Goal: Information Seeking & Learning: Learn about a topic

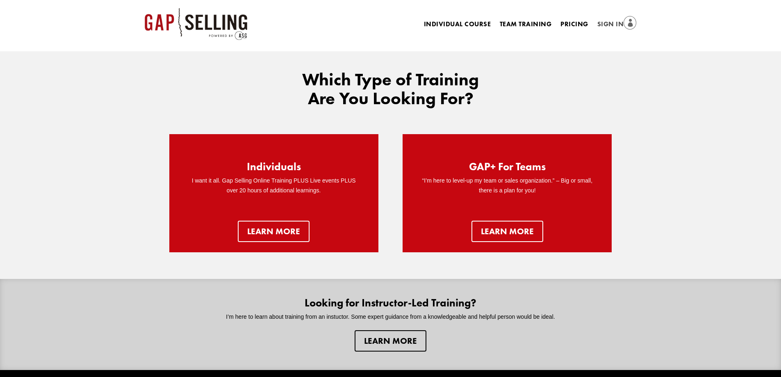
click at [612, 23] on link "Sign In" at bounding box center [616, 24] width 39 height 11
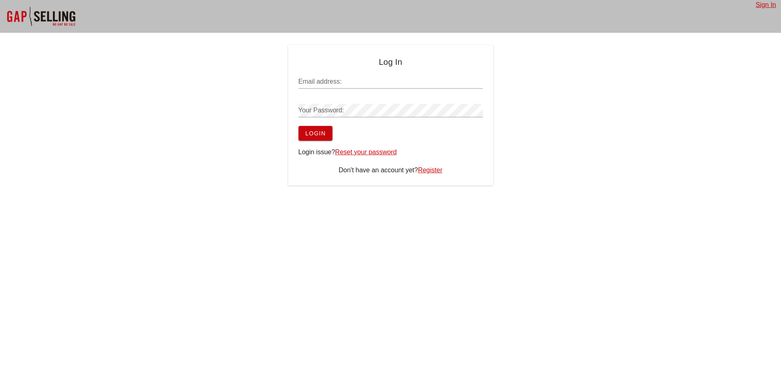
click at [339, 82] on input "Email address:" at bounding box center [390, 81] width 184 height 13
paste input "[EMAIL_ADDRESS][DOMAIN_NAME]"
type input "[EMAIL_ADDRESS][DOMAIN_NAME]"
click at [326, 135] on button "Login" at bounding box center [315, 133] width 34 height 15
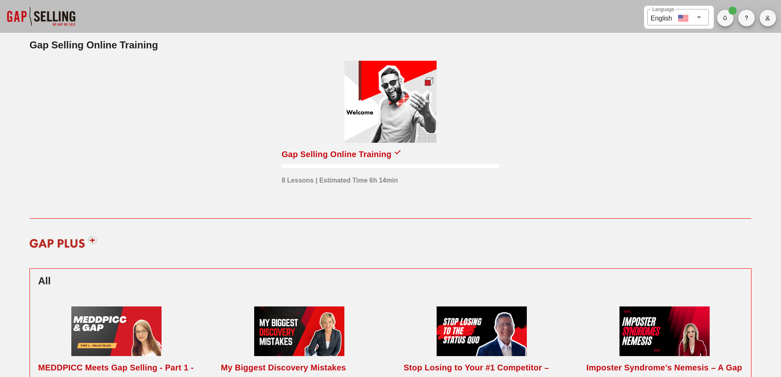
click at [345, 157] on div "Gap Selling Online Training" at bounding box center [337, 154] width 110 height 13
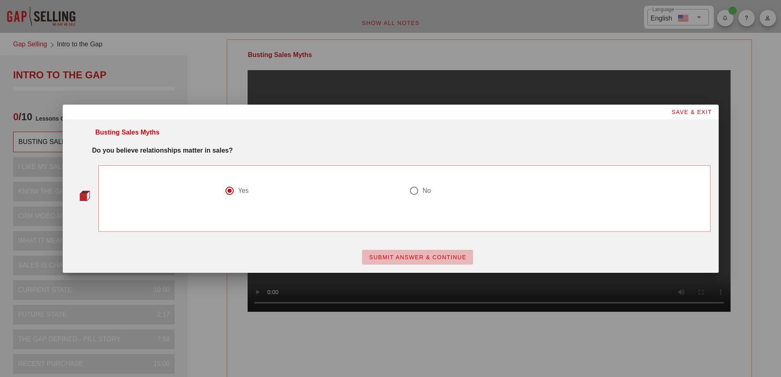
click at [403, 254] on span "SUBMIT ANSWER & CONTINUE" at bounding box center [418, 257] width 98 height 7
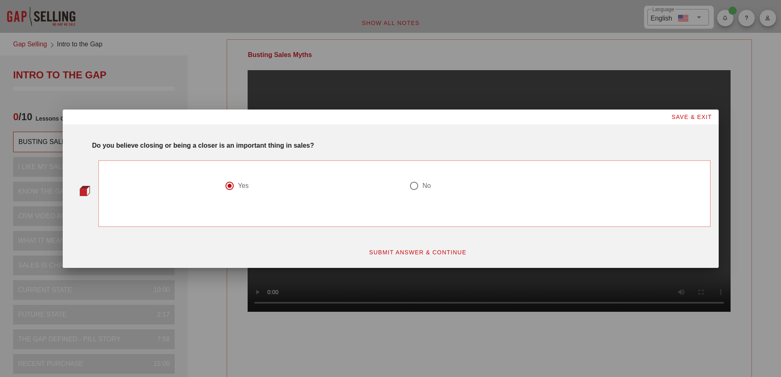
click at [410, 251] on span "SUBMIT ANSWER & CONTINUE" at bounding box center [418, 252] width 98 height 7
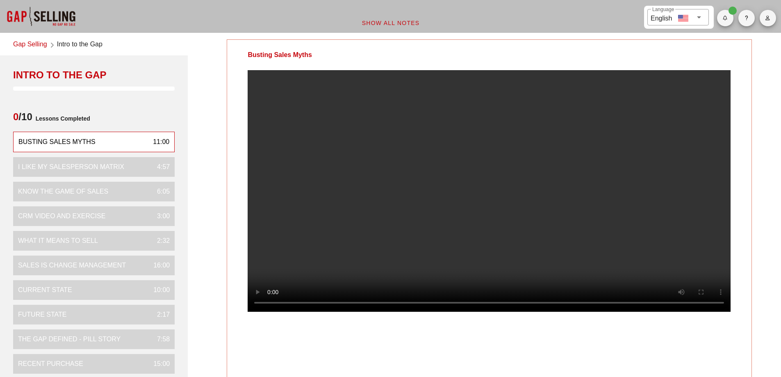
click at [466, 232] on video at bounding box center [489, 190] width 483 height 241
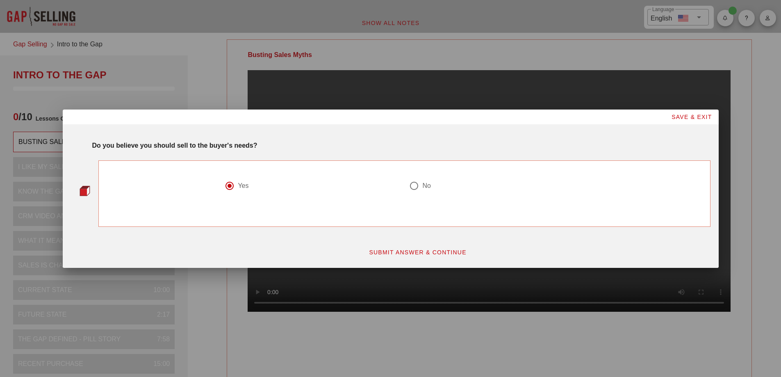
click at [423, 249] on span "SUBMIT ANSWER & CONTINUE" at bounding box center [418, 252] width 98 height 7
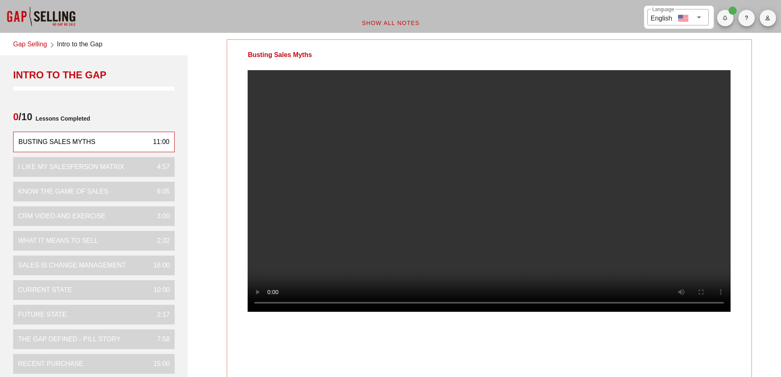
click at [535, 225] on video at bounding box center [489, 190] width 483 height 241
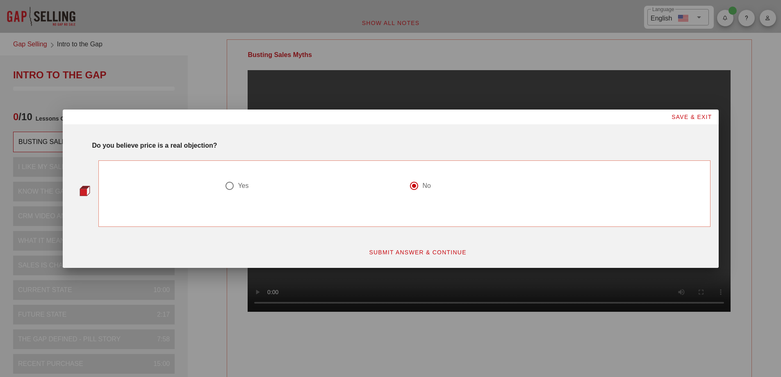
click at [410, 253] on span "SUBMIT ANSWER & CONTINUE" at bounding box center [418, 252] width 98 height 7
click at [411, 185] on div at bounding box center [414, 186] width 14 height 14
radio input "true"
click at [380, 253] on span "SUBMIT ANSWER & CONTINUE" at bounding box center [418, 252] width 98 height 7
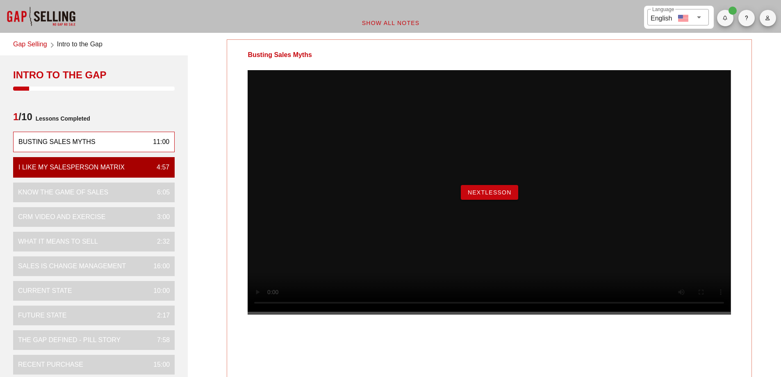
click at [489, 196] on span "NextLesson" at bounding box center [489, 192] width 44 height 7
